Goal: Transaction & Acquisition: Purchase product/service

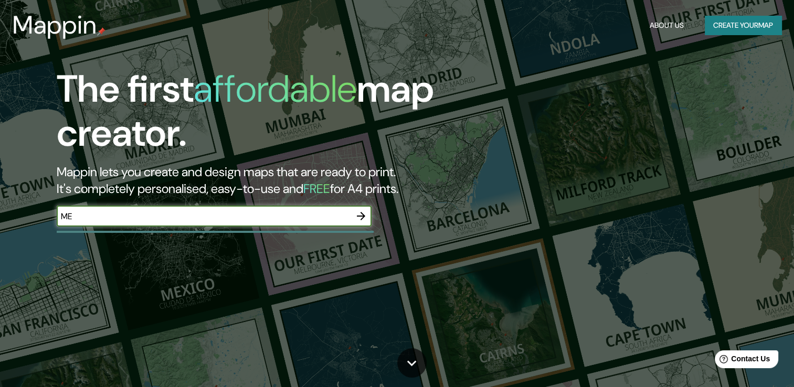
type input "[GEOGRAPHIC_DATA]"
click at [361, 219] on icon "button" at bounding box center [361, 216] width 8 height 8
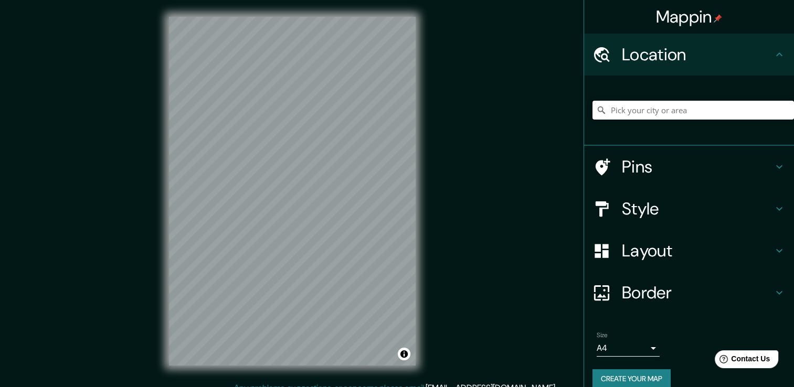
click at [648, 115] on input "Pick your city or area" at bounding box center [693, 110] width 202 height 19
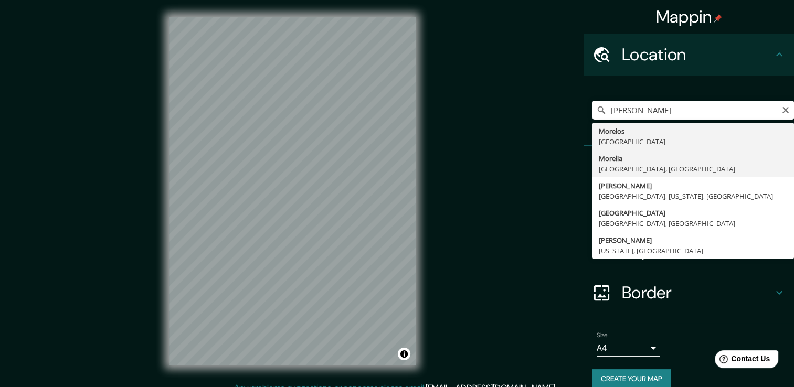
type input "[GEOGRAPHIC_DATA], [GEOGRAPHIC_DATA], [GEOGRAPHIC_DATA]"
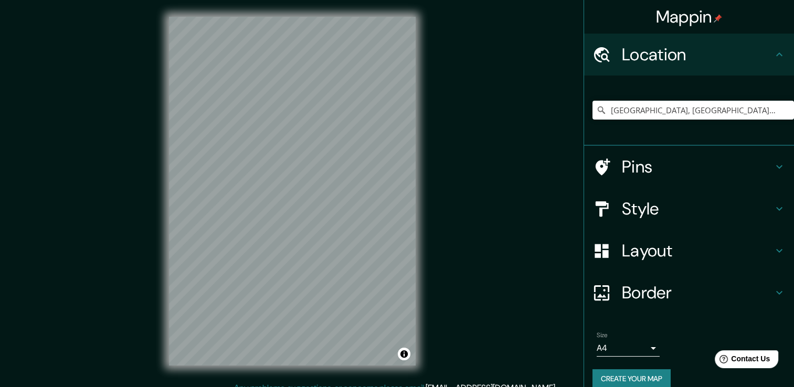
click at [641, 217] on h4 "Style" at bounding box center [697, 208] width 151 height 21
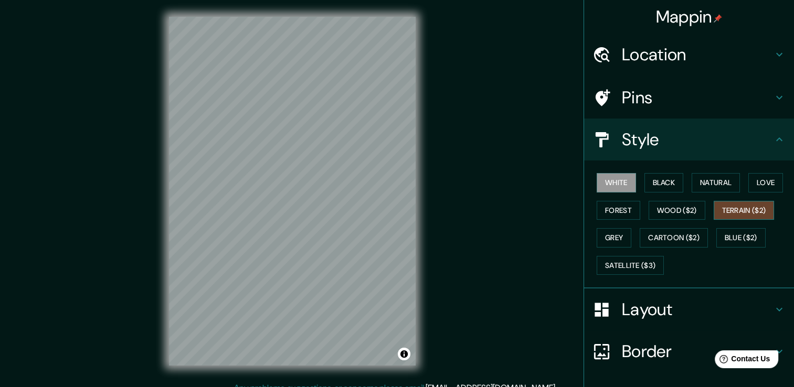
click at [743, 205] on button "Terrain ($2)" at bounding box center [744, 210] width 61 height 19
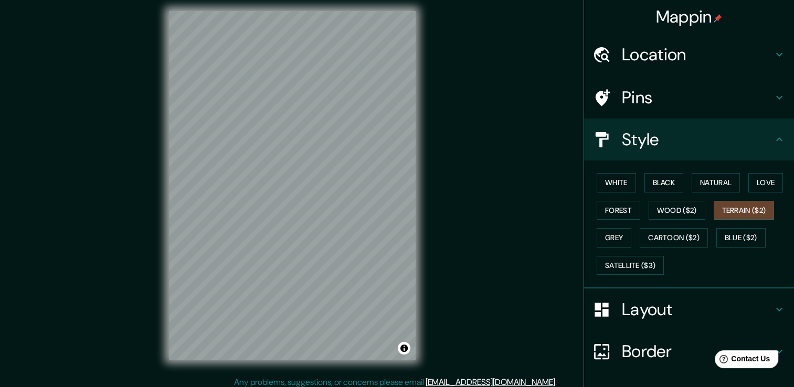
scroll to position [12, 0]
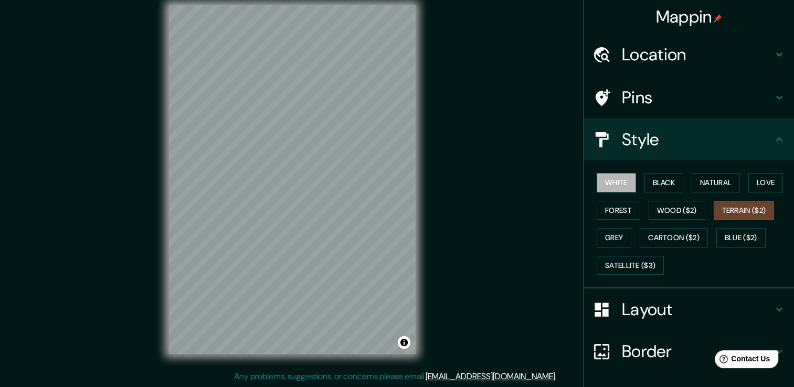
click at [622, 181] on button "White" at bounding box center [616, 182] width 39 height 19
click at [728, 211] on button "Terrain ($2)" at bounding box center [744, 210] width 61 height 19
click at [667, 211] on button "Wood ($2)" at bounding box center [677, 210] width 57 height 19
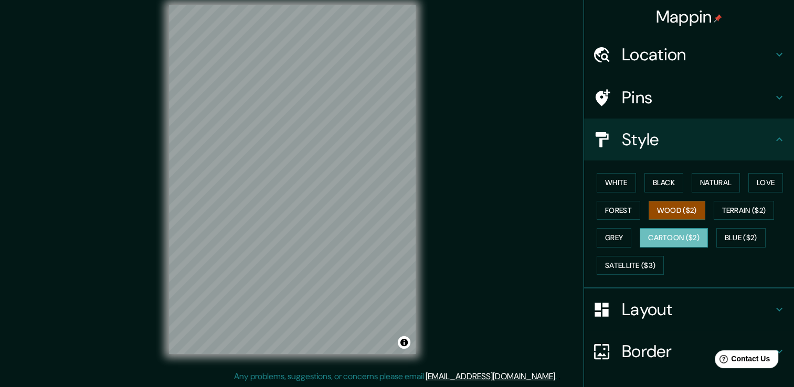
click at [669, 241] on button "Cartoon ($2)" at bounding box center [674, 237] width 68 height 19
click at [734, 235] on button "Blue ($2)" at bounding box center [740, 237] width 49 height 19
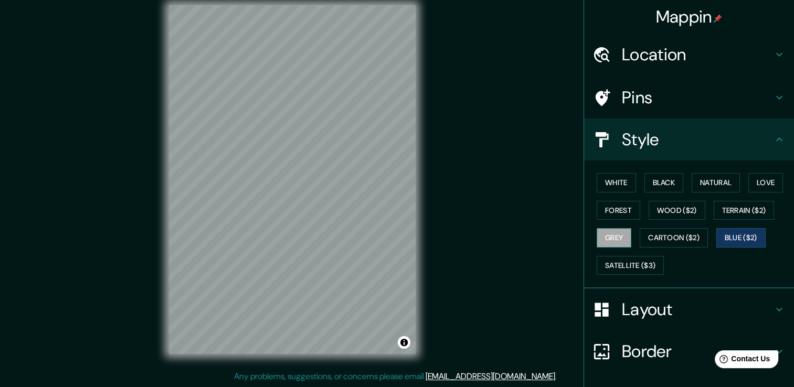
click at [619, 236] on button "Grey" at bounding box center [614, 237] width 35 height 19
click at [613, 214] on button "Forest" at bounding box center [619, 210] width 44 height 19
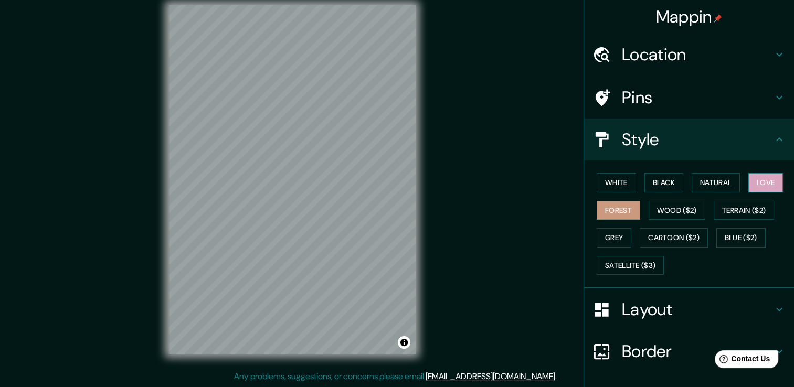
click at [765, 186] on button "Love" at bounding box center [765, 182] width 35 height 19
click at [658, 185] on button "Black" at bounding box center [663, 182] width 39 height 19
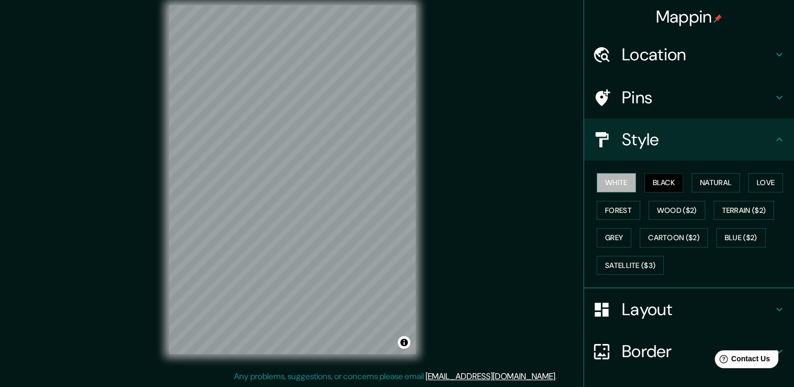
click at [626, 181] on button "White" at bounding box center [616, 182] width 39 height 19
click at [705, 185] on button "Natural" at bounding box center [716, 182] width 48 height 19
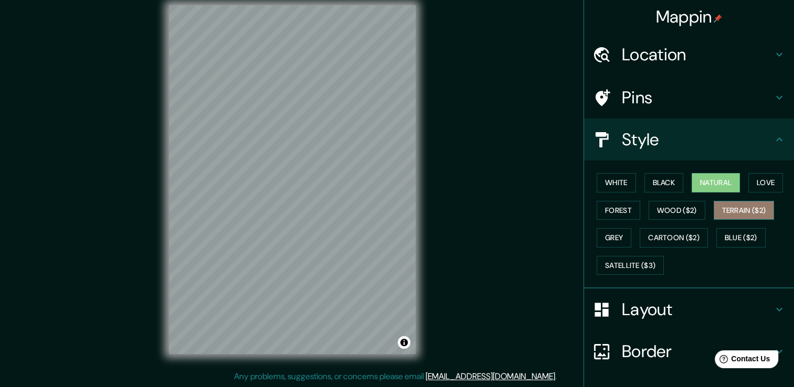
click at [725, 210] on button "Terrain ($2)" at bounding box center [744, 210] width 61 height 19
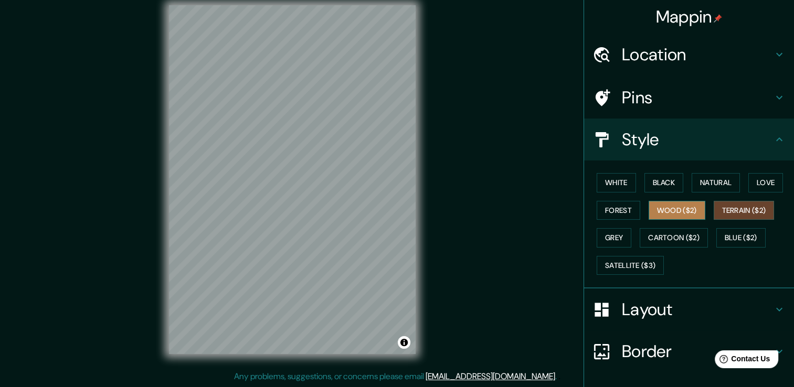
click at [674, 214] on button "Wood ($2)" at bounding box center [677, 210] width 57 height 19
click at [749, 208] on button "Terrain ($2)" at bounding box center [744, 210] width 61 height 19
click at [686, 213] on button "Wood ($2)" at bounding box center [677, 210] width 57 height 19
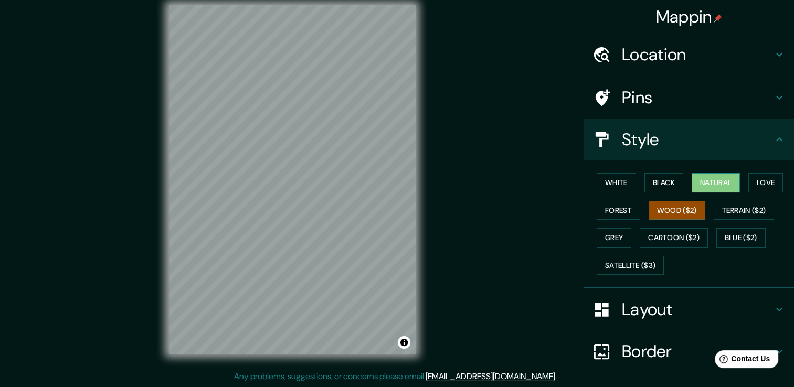
click at [703, 182] on button "Natural" at bounding box center [716, 182] width 48 height 19
click at [661, 215] on button "Wood ($2)" at bounding box center [677, 210] width 57 height 19
click at [347, 376] on html "Mappin Location [GEOGRAPHIC_DATA], [GEOGRAPHIC_DATA], [GEOGRAPHIC_DATA] Pins St…" at bounding box center [397, 181] width 794 height 387
click at [307, 264] on div at bounding box center [308, 263] width 8 height 8
click at [395, 263] on div at bounding box center [395, 261] width 8 height 8
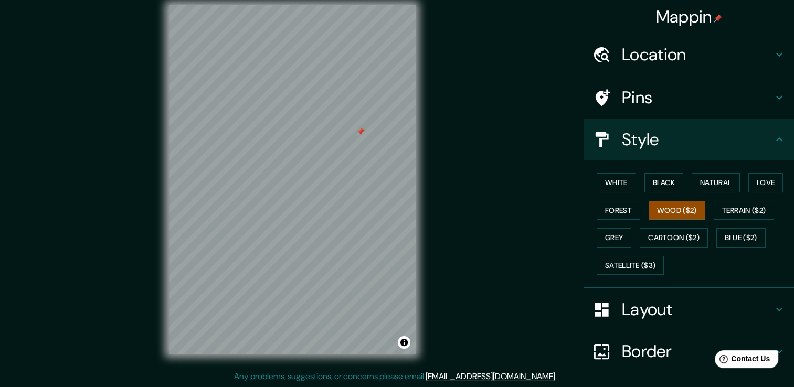
click at [112, 230] on div "Mappin Location [GEOGRAPHIC_DATA], [GEOGRAPHIC_DATA], [GEOGRAPHIC_DATA] Pins St…" at bounding box center [397, 187] width 794 height 399
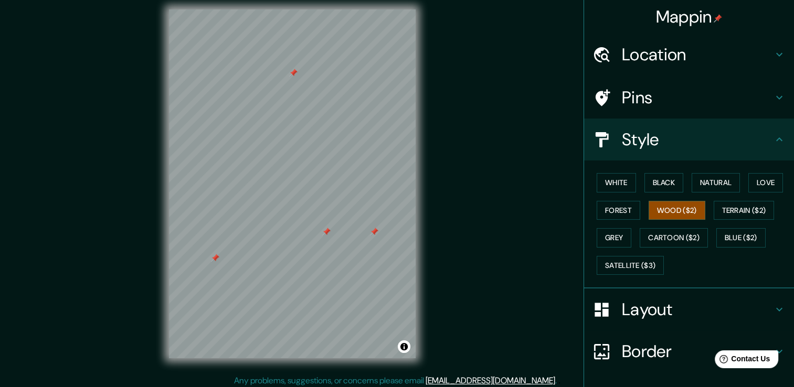
scroll to position [9, 0]
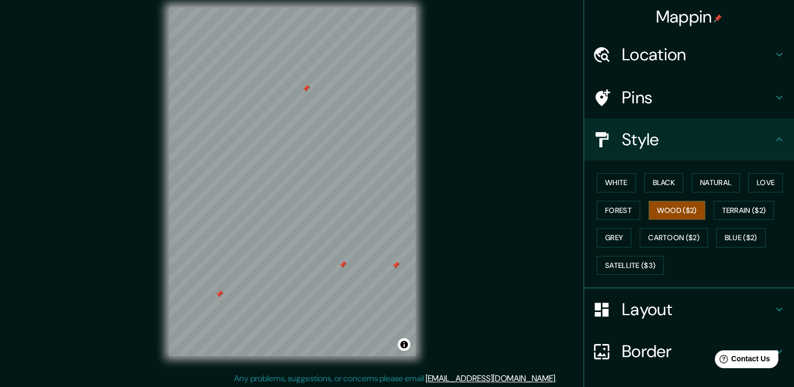
click at [394, 264] on div at bounding box center [395, 265] width 8 height 8
